Goal: Find specific page/section: Find specific page/section

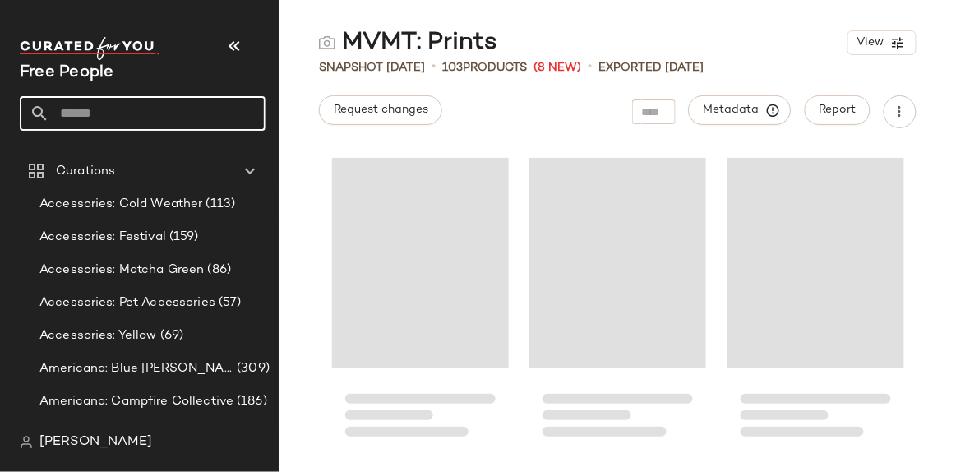
drag, startPoint x: 201, startPoint y: 117, endPoint x: 210, endPoint y: 127, distance: 13.4
click at [198, 117] on input "text" at bounding box center [157, 113] width 216 height 35
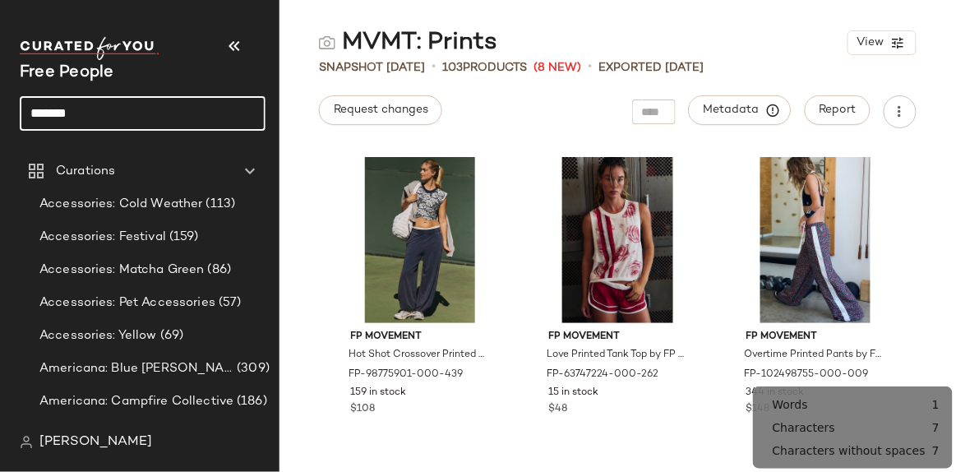
type input "*******"
click at [193, 118] on input "*******" at bounding box center [143, 113] width 246 height 35
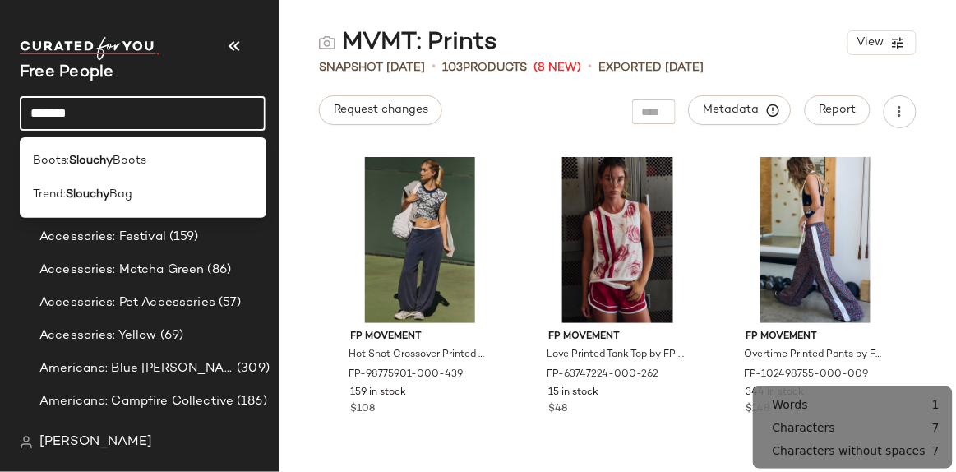
click at [167, 164] on div "Boots: Slouchy Boots" at bounding box center [142, 160] width 219 height 17
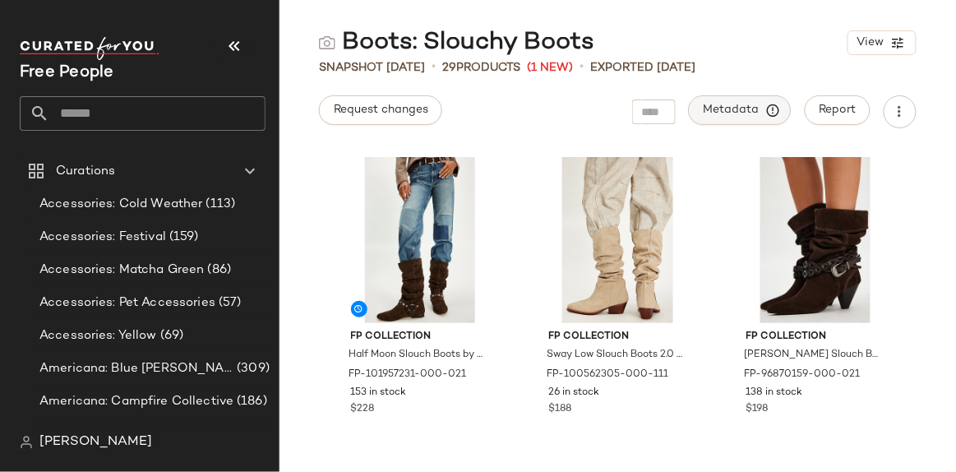
click at [754, 119] on button "Metadata" at bounding box center [740, 110] width 103 height 30
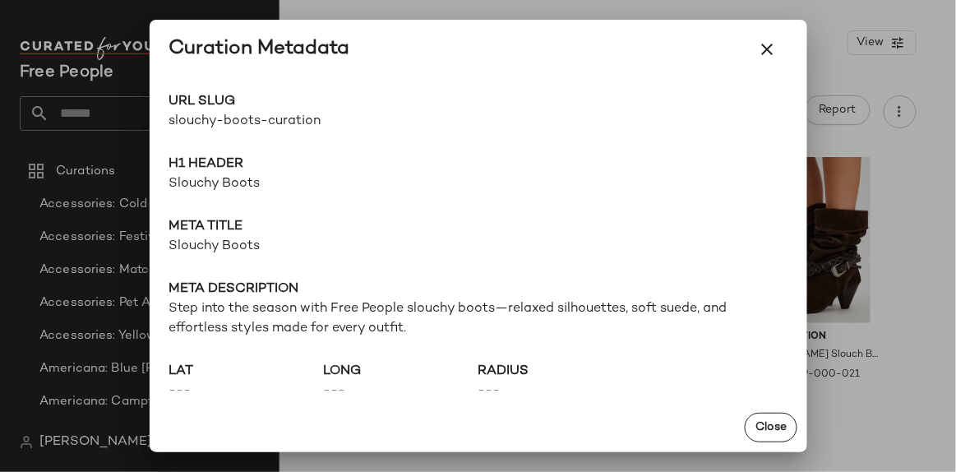
click at [252, 126] on span "slouchy-boots-curation" at bounding box center [323, 122] width 309 height 20
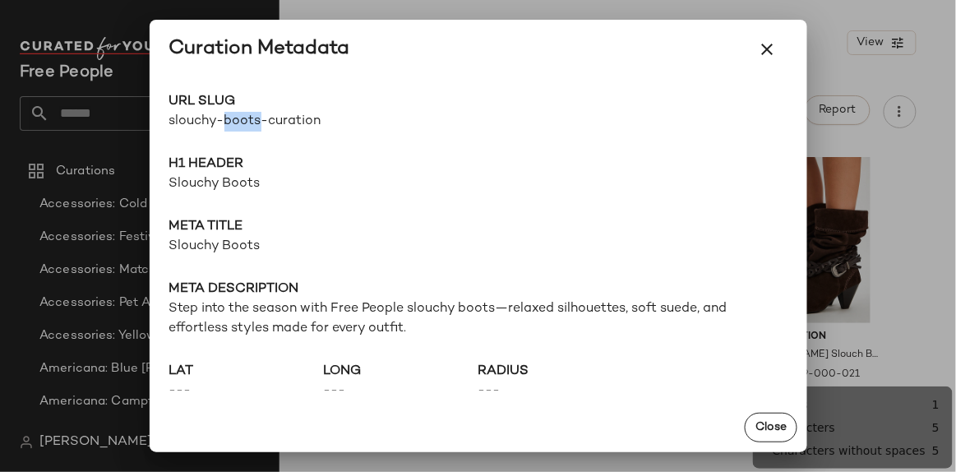
click at [252, 126] on span "slouchy-boots-curation" at bounding box center [323, 122] width 309 height 20
copy div "slouchy-boots-curation Go to Shop"
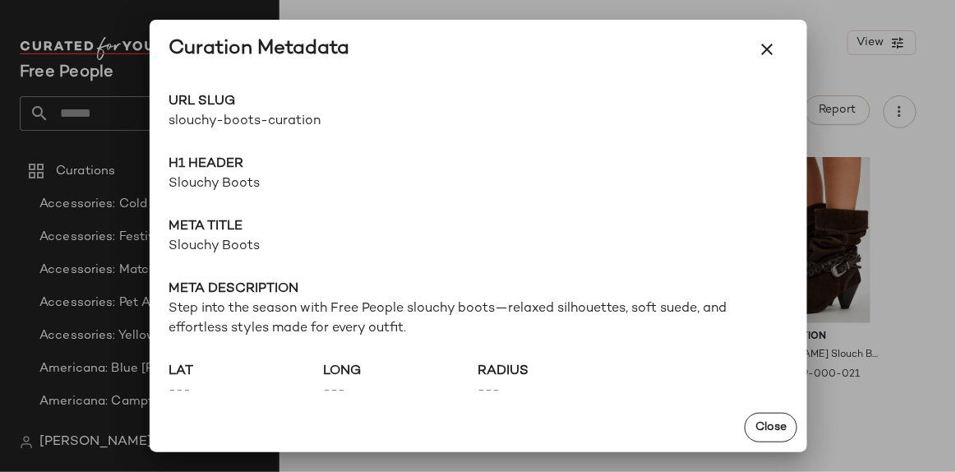
click at [247, 251] on span "Slouchy Boots" at bounding box center [478, 247] width 618 height 20
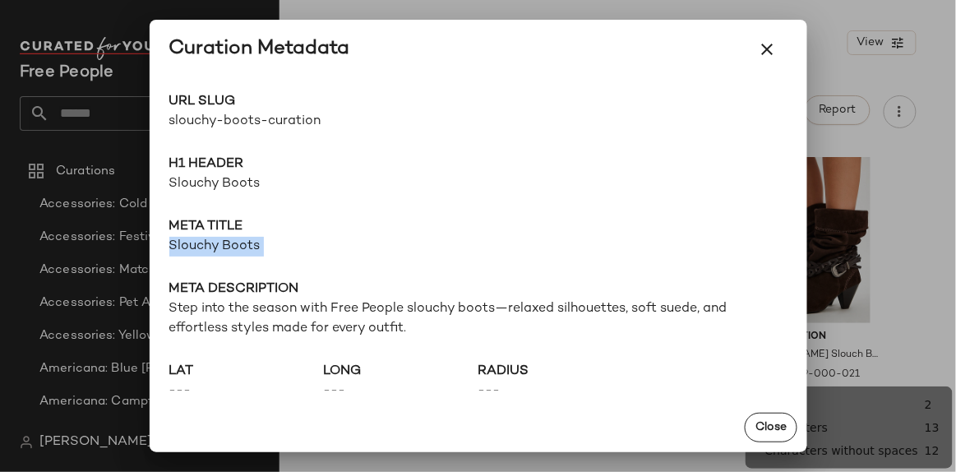
click at [247, 251] on span "Slouchy Boots" at bounding box center [478, 247] width 618 height 20
copy span "Slouchy Boots"
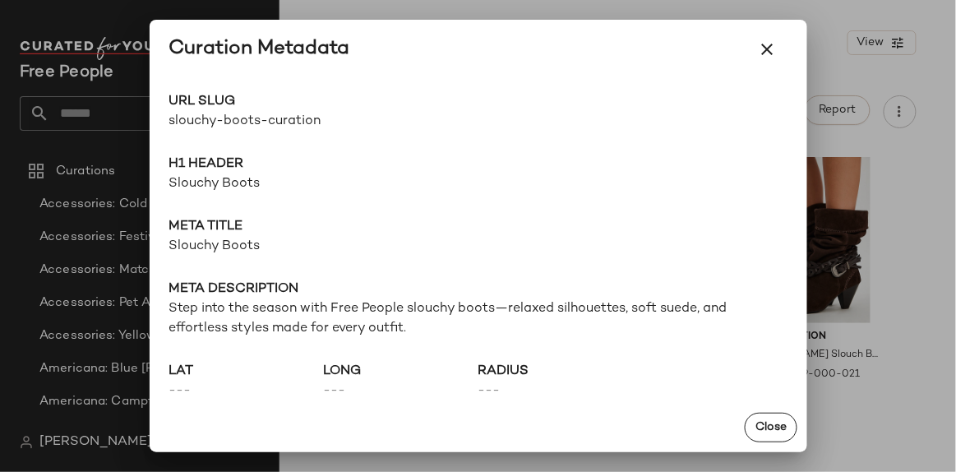
click at [902, 328] on div at bounding box center [478, 236] width 956 height 472
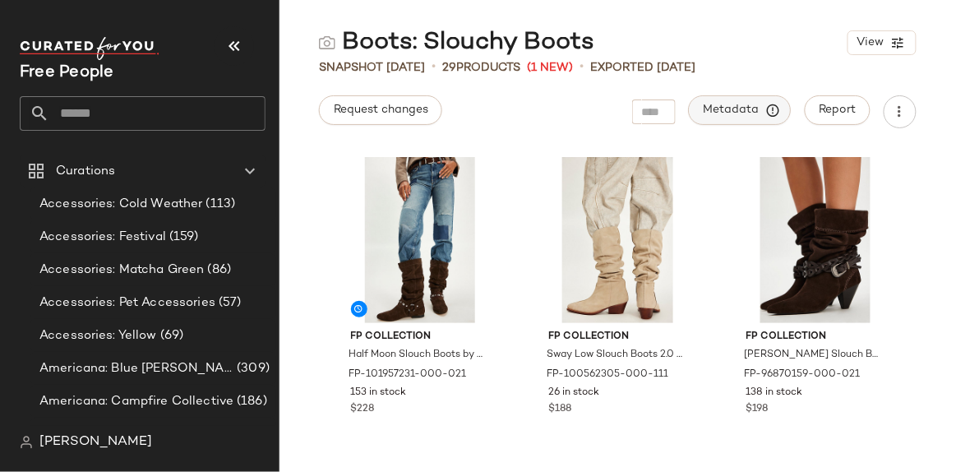
click at [729, 107] on span "Metadata" at bounding box center [740, 110] width 75 height 15
